Goal: Browse casually

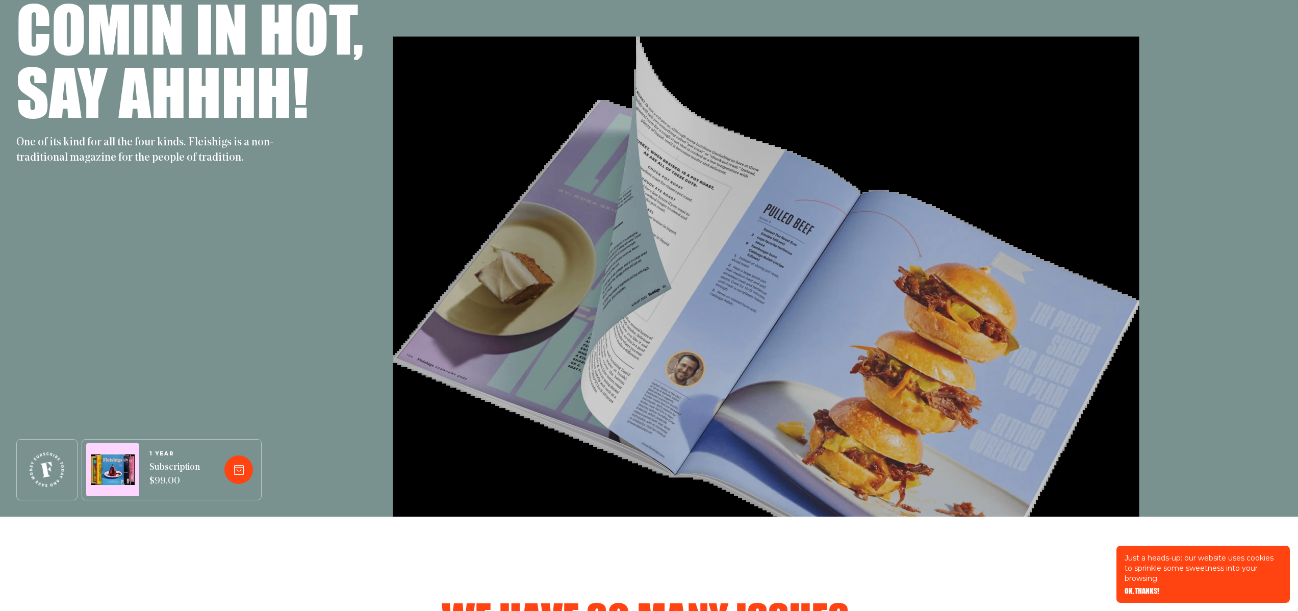
scroll to position [64, 0]
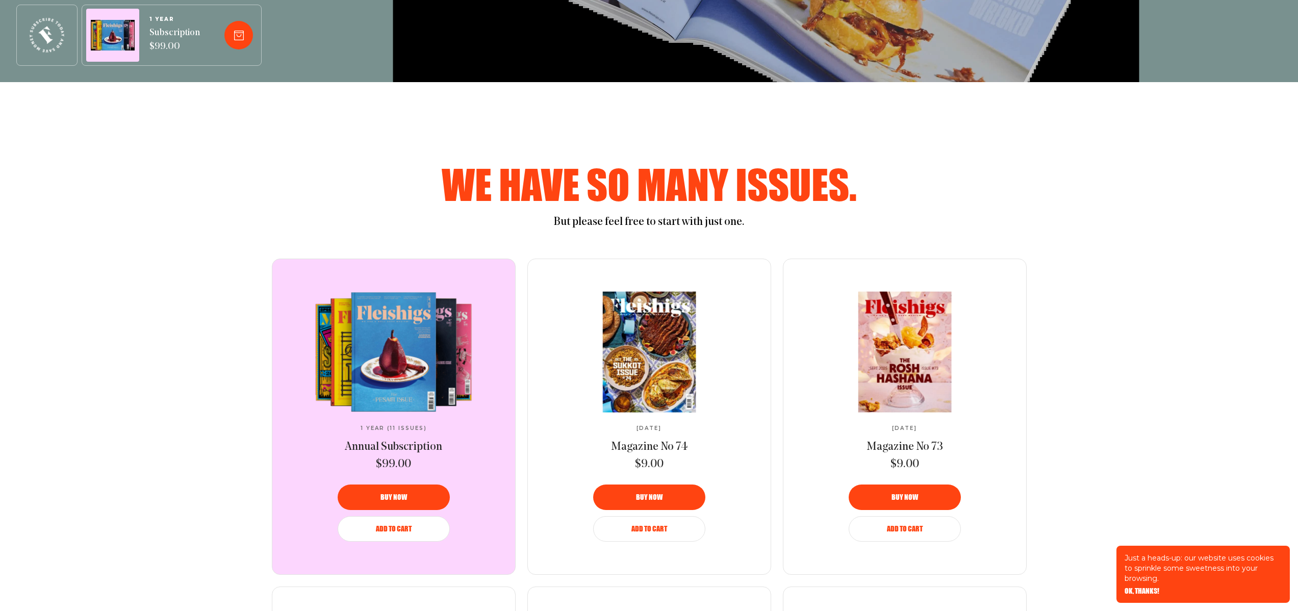
scroll to position [531, 0]
